Goal: Find specific page/section: Find specific page/section

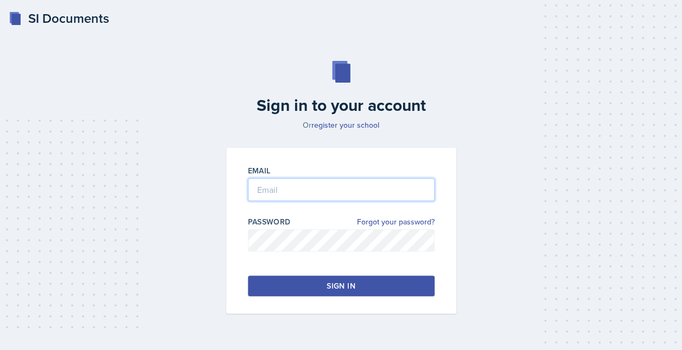
type input "[EMAIL_ADDRESS][DOMAIN_NAME]"
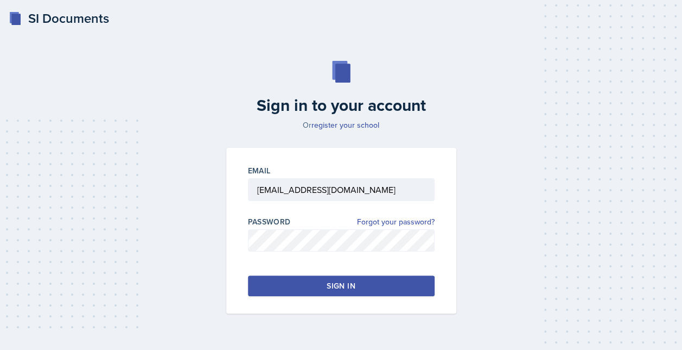
click at [295, 272] on div "Email [EMAIL_ADDRESS][DOMAIN_NAME] Password Forgot your password? Sign in" at bounding box center [341, 231] width 230 height 166
click at [295, 278] on button "Sign in" at bounding box center [341, 285] width 187 height 21
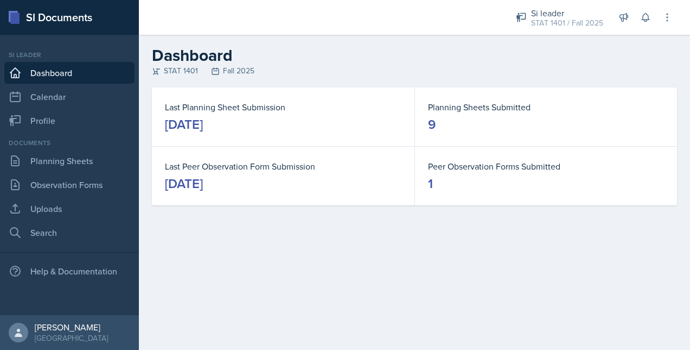
click at [98, 173] on div "Documents Planning Sheets Observation Forms Uploads Search" at bounding box center [69, 190] width 130 height 105
click at [96, 166] on link "Planning Sheets" at bounding box center [69, 161] width 130 height 22
